Goal: Answer question/provide support

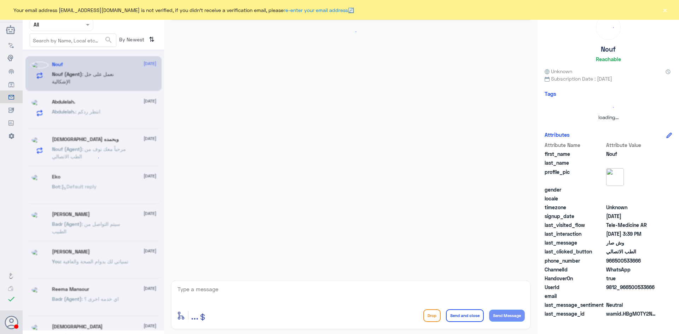
click at [665, 12] on button "×" at bounding box center [664, 9] width 7 height 7
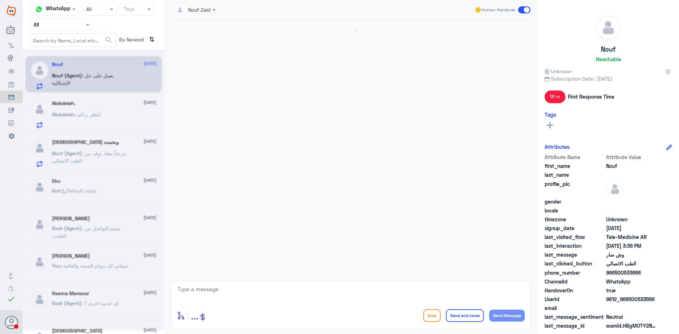
scroll to position [467, 0]
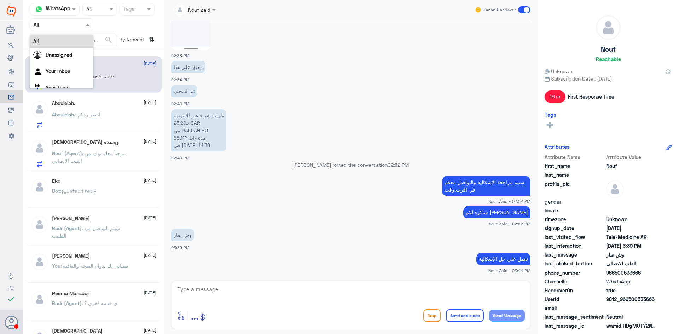
click at [79, 25] on div at bounding box center [61, 25] width 63 height 8
click at [69, 53] on b "Unassigned" at bounding box center [59, 55] width 27 height 6
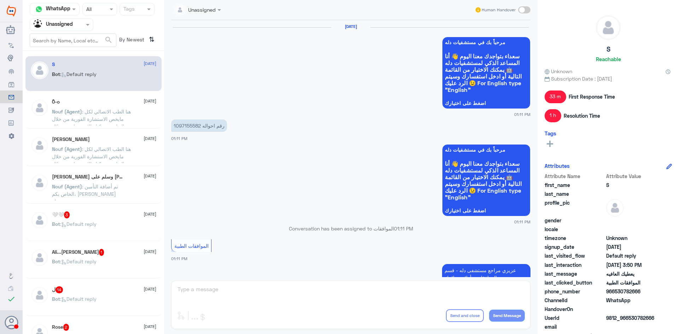
scroll to position [532, 0]
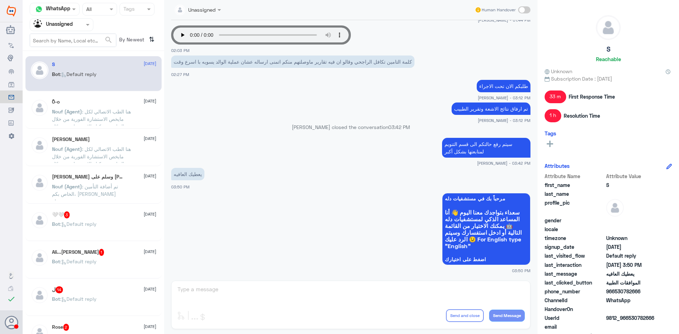
click at [90, 220] on div "🤍🤍 3 [DATE] Bot : Default reply" at bounding box center [104, 225] width 104 height 27
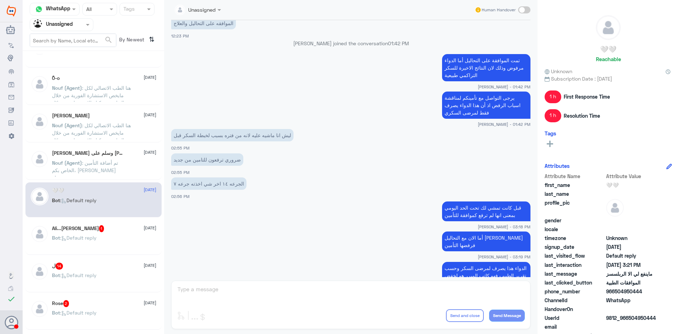
scroll to position [35, 0]
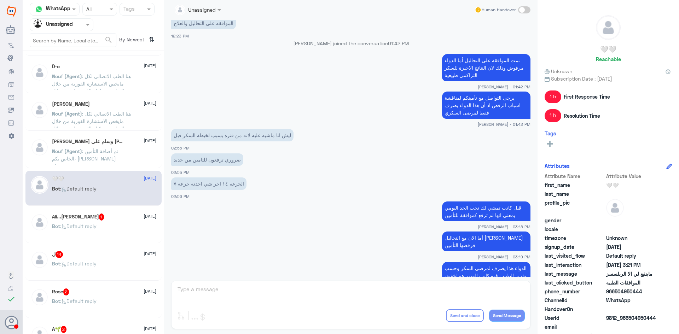
click at [98, 215] on div "Ali...[PERSON_NAME] 1 [DATE]" at bounding box center [104, 217] width 104 height 7
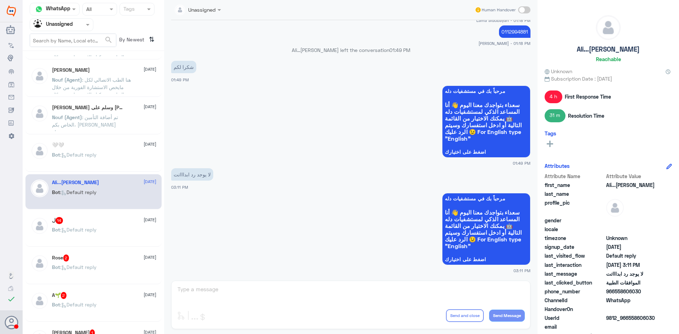
scroll to position [141, 0]
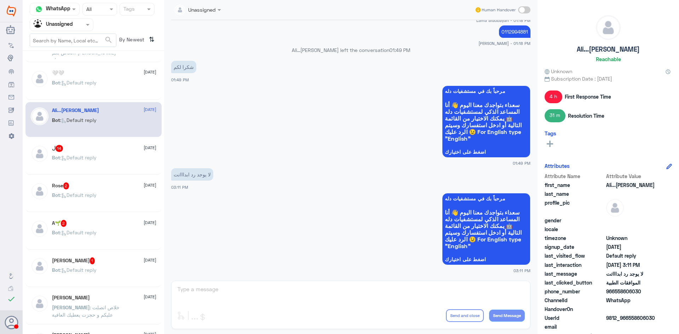
click at [97, 193] on span "Bot : Default reply" at bounding box center [74, 195] width 45 height 6
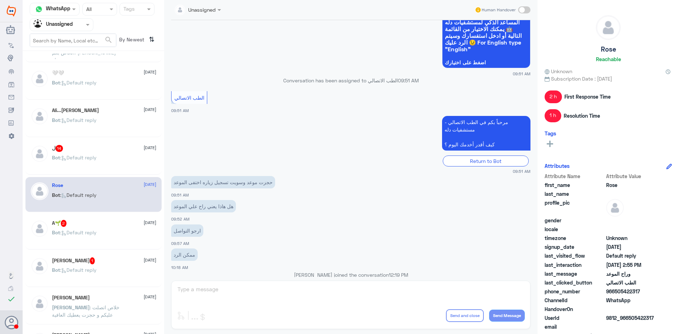
scroll to position [144, 0]
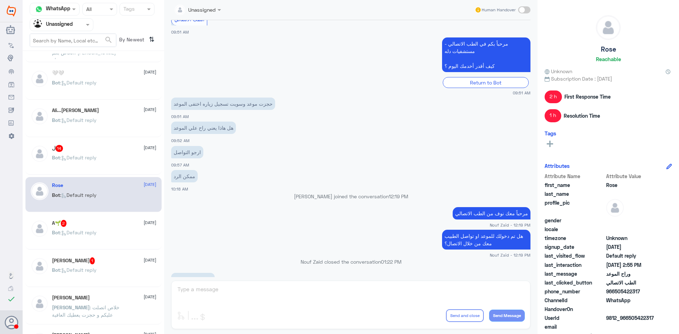
drag, startPoint x: 246, startPoint y: 109, endPoint x: 192, endPoint y: 115, distance: 54.1
click at [192, 115] on div "حجزت موعد وسويت تسجيل زياره اختفى الموعد 09:51 AM" at bounding box center [350, 108] width 359 height 24
click at [239, 142] on div "هل هاذا يعني راح علي الموعد 09:52 AM" at bounding box center [350, 132] width 359 height 24
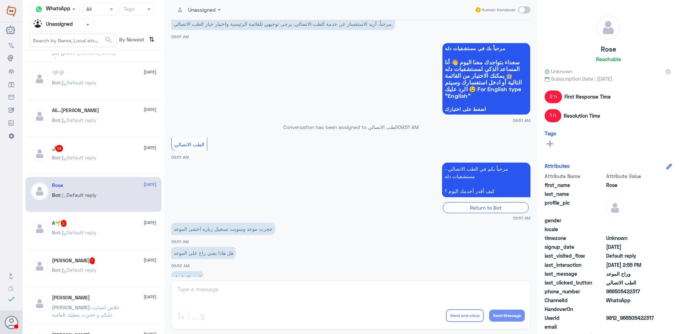
scroll to position [35, 0]
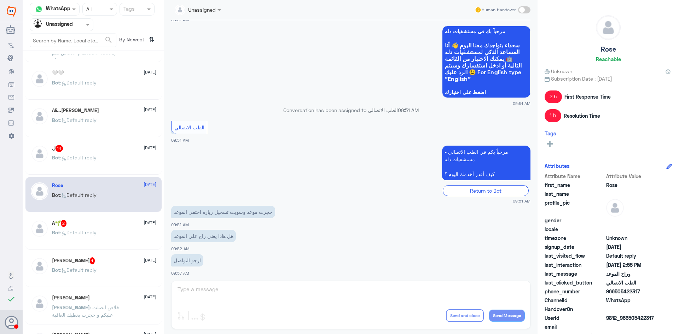
click at [558, 97] on span "2 h" at bounding box center [553, 97] width 17 height 13
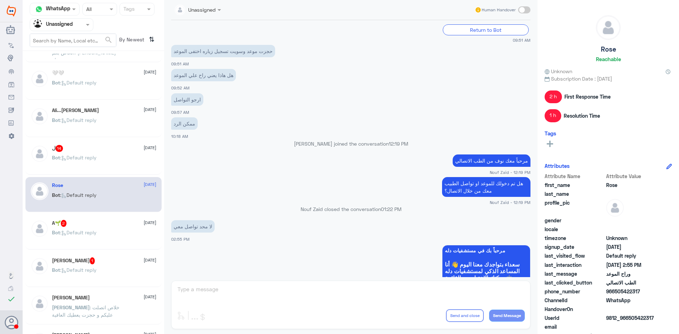
scroll to position [212, 0]
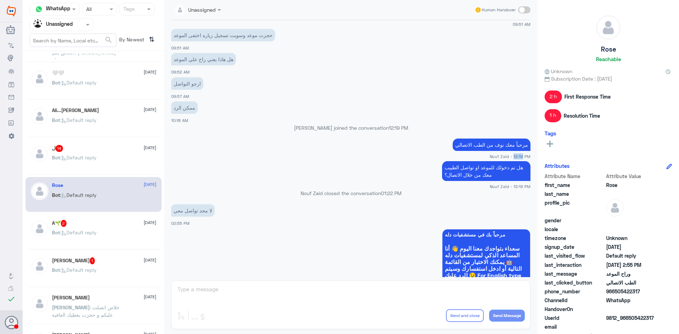
drag, startPoint x: 511, startPoint y: 158, endPoint x: 520, endPoint y: 156, distance: 9.0
click at [520, 156] on span "Nouf Zaid - 12:19 PM" at bounding box center [510, 157] width 41 height 6
click at [490, 185] on span "Nouf Zaid - 12:19 PM" at bounding box center [510, 187] width 41 height 6
click at [133, 228] on div "A🌱 2 [DATE] Bot : Default reply" at bounding box center [104, 233] width 104 height 27
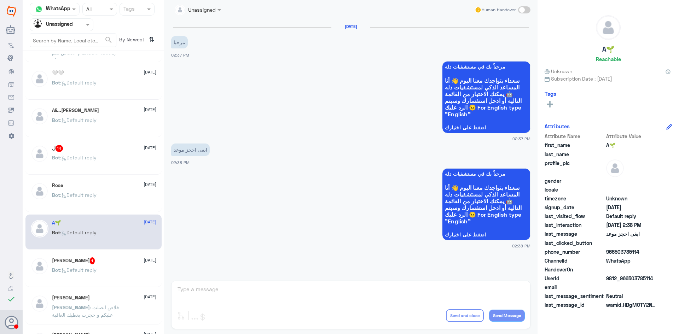
click at [102, 268] on div "[PERSON_NAME] 1 [DATE] Bot : Default reply" at bounding box center [104, 270] width 104 height 27
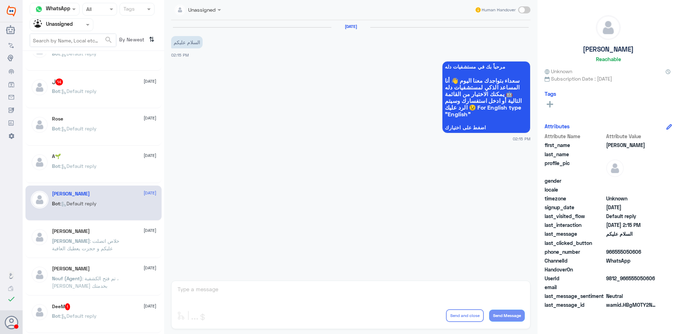
scroll to position [212, 0]
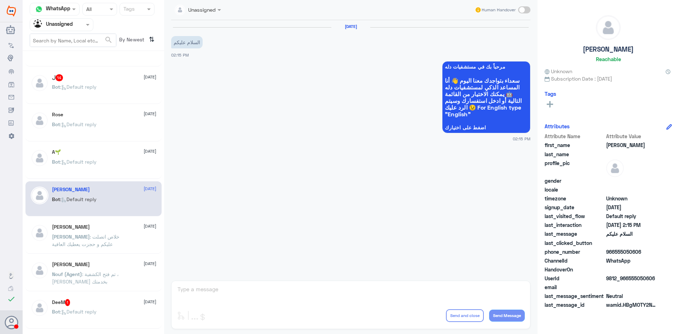
click at [98, 241] on p "[PERSON_NAME] : خلاص اتصلت عليكم و حجزت يعطيك العافية" at bounding box center [92, 242] width 80 height 18
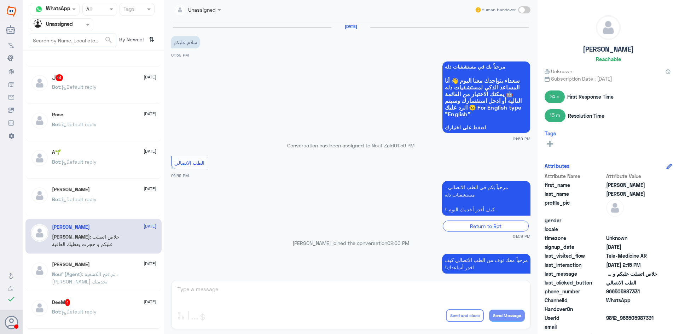
scroll to position [141, 0]
